Goal: Task Accomplishment & Management: Manage account settings

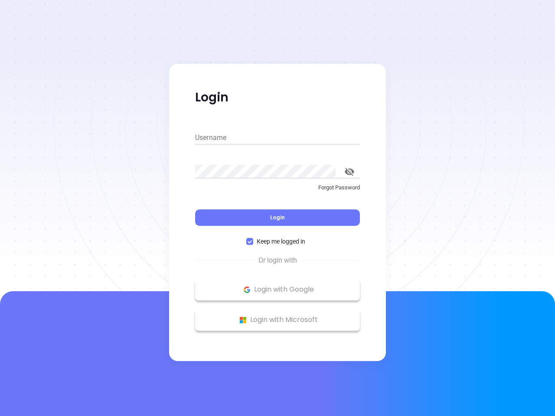
click at [278, 208] on div "Login" at bounding box center [277, 212] width 165 height 27
click at [278, 138] on input "Username" at bounding box center [277, 138] width 165 height 14
click at [350, 172] on icon "toggle password visibility" at bounding box center [350, 172] width 10 height 8
click at [278, 218] on span "Login" at bounding box center [277, 217] width 15 height 7
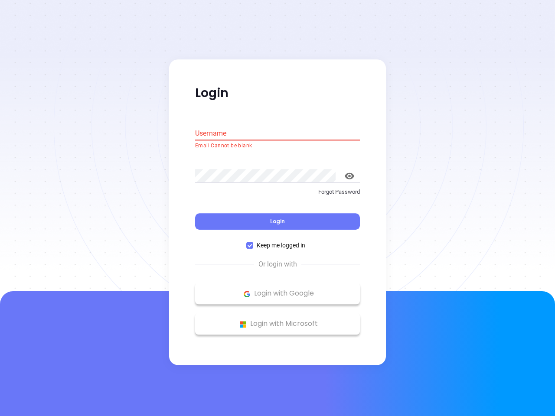
click at [278, 242] on span "Keep me logged in" at bounding box center [281, 246] width 56 height 10
click at [253, 242] on input "Keep me logged in" at bounding box center [249, 245] width 7 height 7
checkbox input "false"
click at [278, 290] on p "Login with Google" at bounding box center [278, 294] width 156 height 13
click at [278, 320] on p "Login with Microsoft" at bounding box center [278, 324] width 156 height 13
